Goal: Navigation & Orientation: Find specific page/section

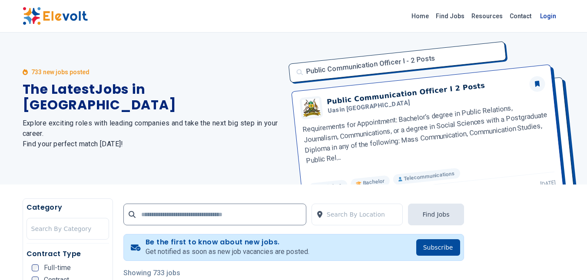
click at [541, 20] on link "Login" at bounding box center [548, 15] width 27 height 17
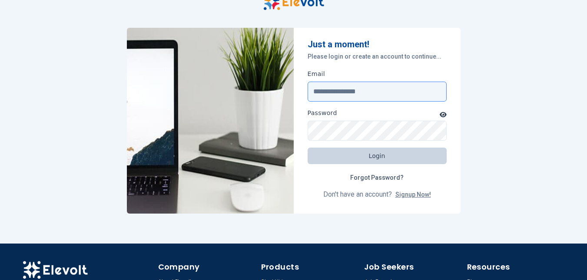
type input "**********"
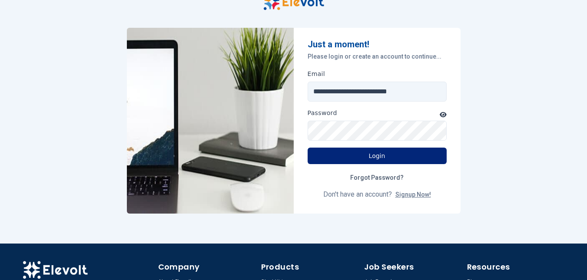
click at [384, 160] on button "Login" at bounding box center [377, 156] width 139 height 17
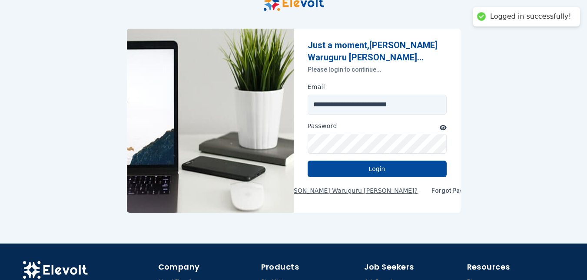
scroll to position [37, 0]
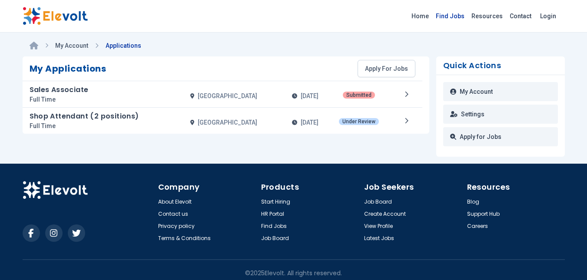
click at [452, 17] on link "Find Jobs" at bounding box center [451, 16] width 36 height 14
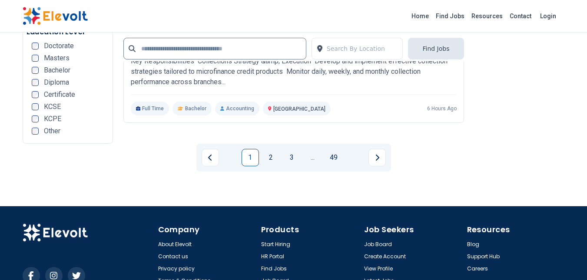
scroll to position [1828, 0]
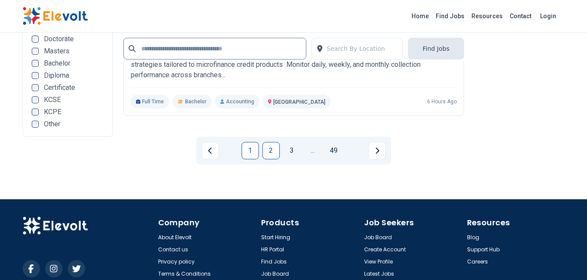
click at [273, 142] on link "2" at bounding box center [271, 150] width 17 height 17
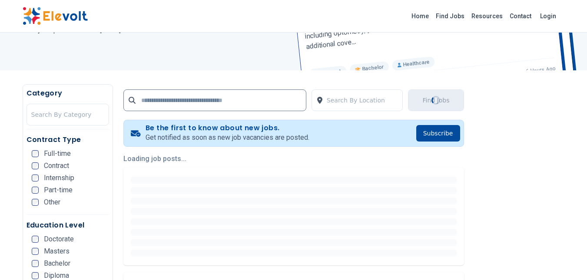
scroll to position [121, 0]
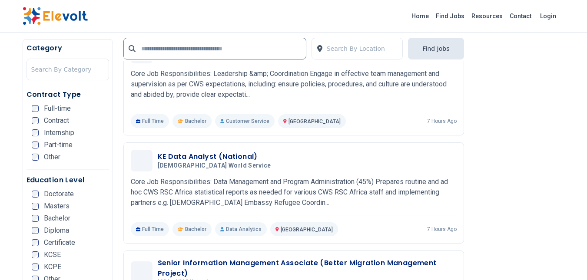
scroll to position [364, 0]
